Goal: Find specific page/section: Find specific page/section

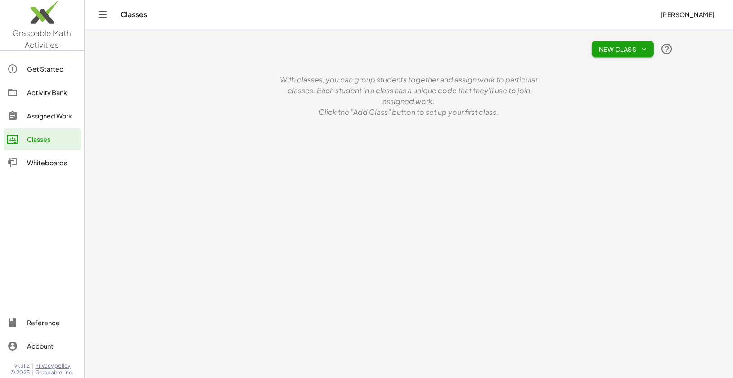
click at [49, 164] on div "Whiteboards" at bounding box center [52, 162] width 50 height 11
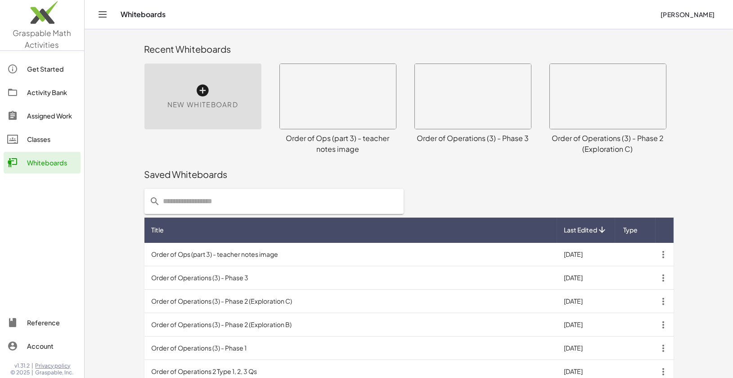
click at [239, 177] on div "Saved Whiteboards" at bounding box center [409, 174] width 529 height 29
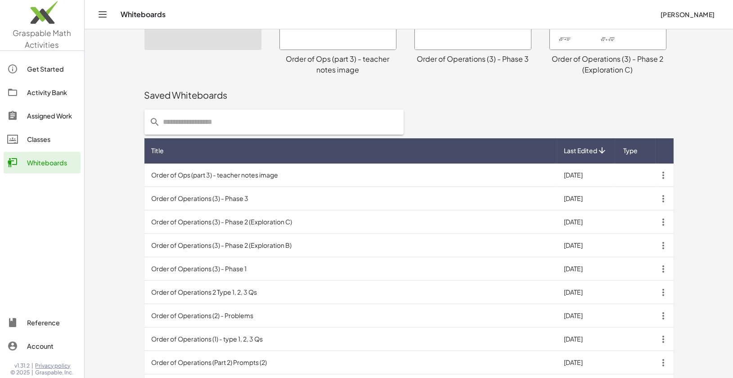
click at [239, 177] on td "Order of Ops (part 3) - teacher notes image" at bounding box center [351, 174] width 413 height 23
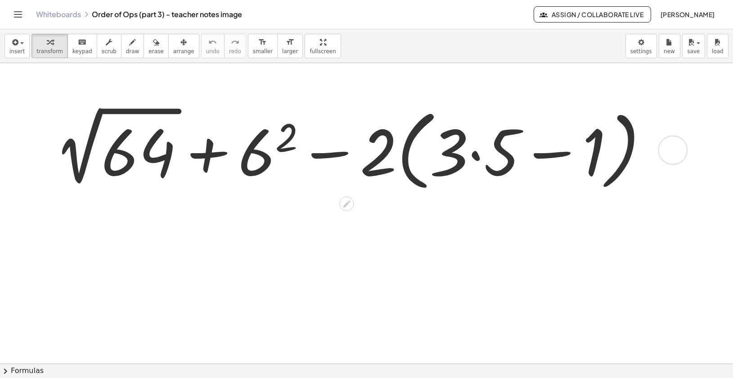
click at [166, 162] on div at bounding box center [355, 149] width 610 height 93
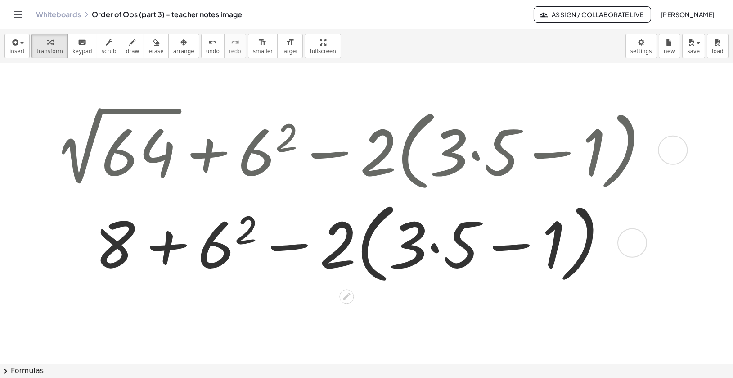
click at [212, 237] on div at bounding box center [355, 242] width 610 height 92
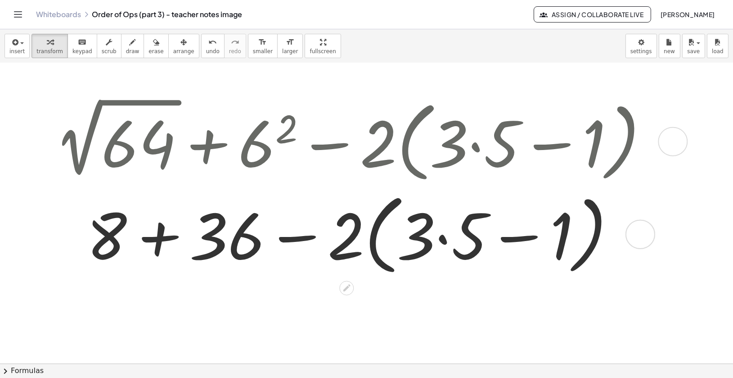
scroll to position [5, 0]
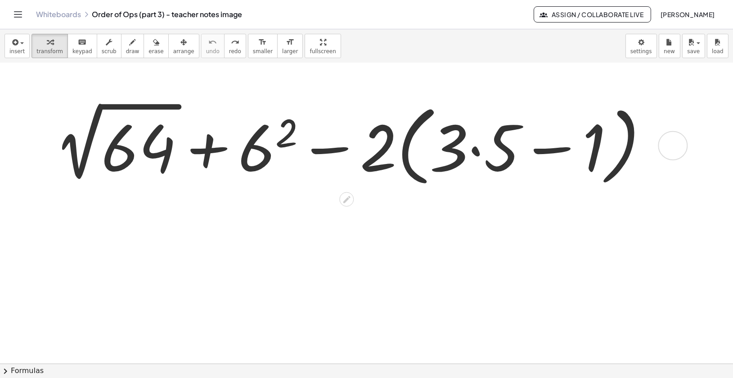
click at [263, 149] on div at bounding box center [355, 144] width 610 height 93
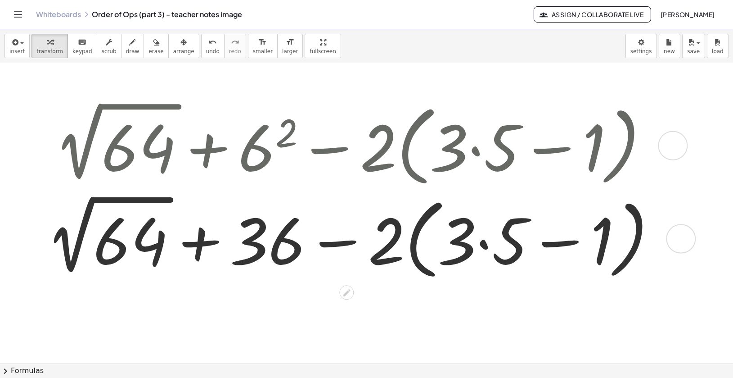
click at [160, 218] on div at bounding box center [354, 237] width 627 height 93
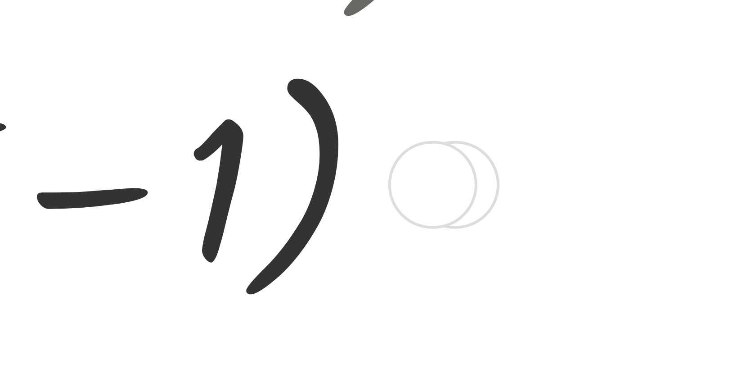
scroll to position [5, 0]
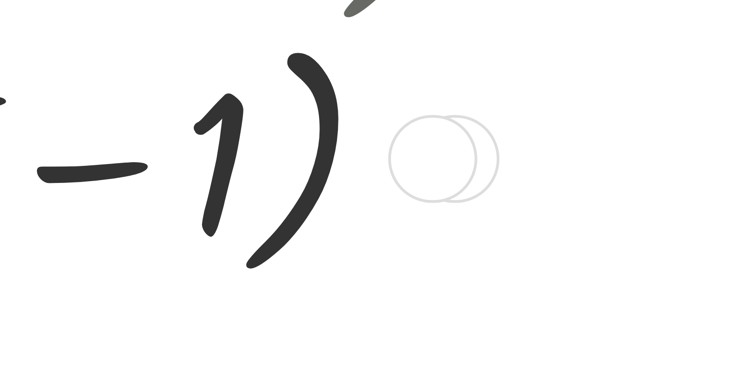
drag, startPoint x: 643, startPoint y: 243, endPoint x: 642, endPoint y: 237, distance: 6.4
click at [642, 237] on div at bounding box center [634, 229] width 30 height 30
